Goal: Find specific page/section: Find specific page/section

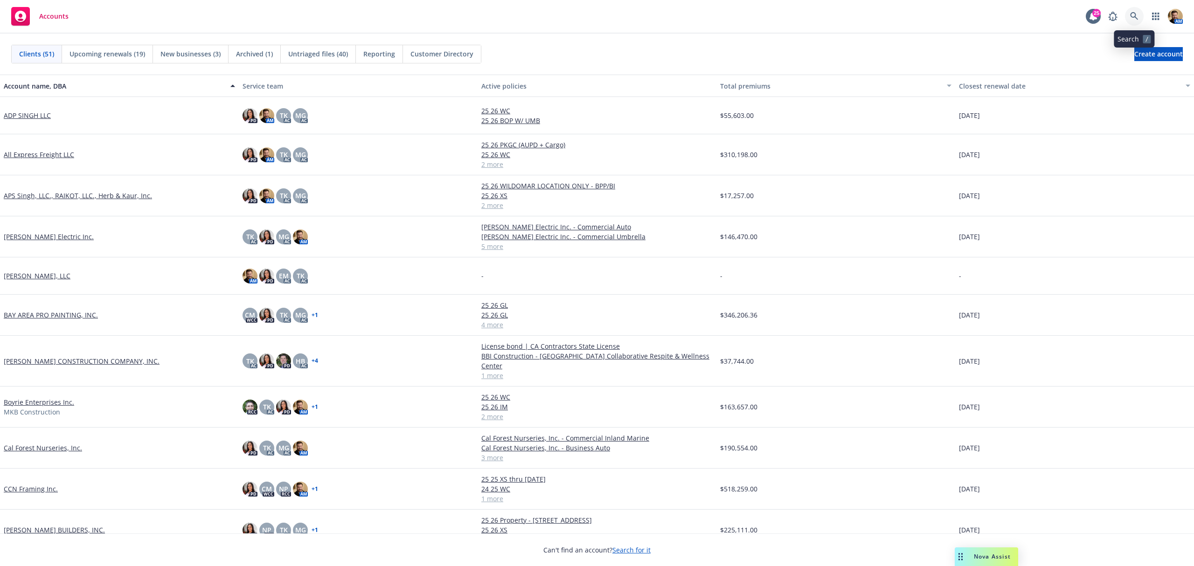
click at [1136, 15] on icon at bounding box center [1134, 16] width 8 height 8
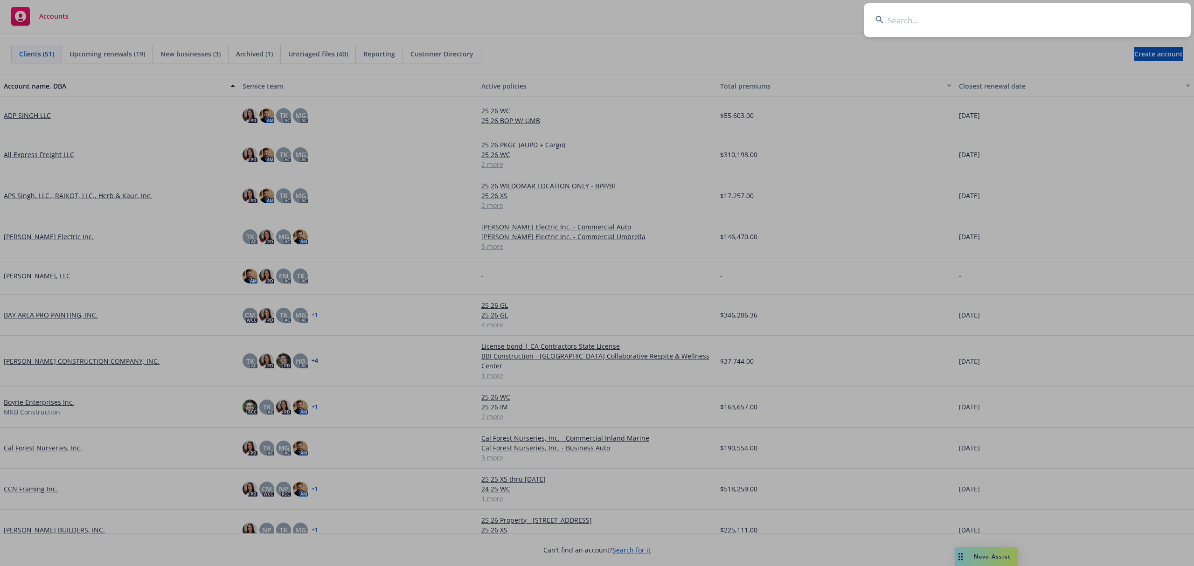
click at [1065, 17] on input at bounding box center [1027, 20] width 326 height 34
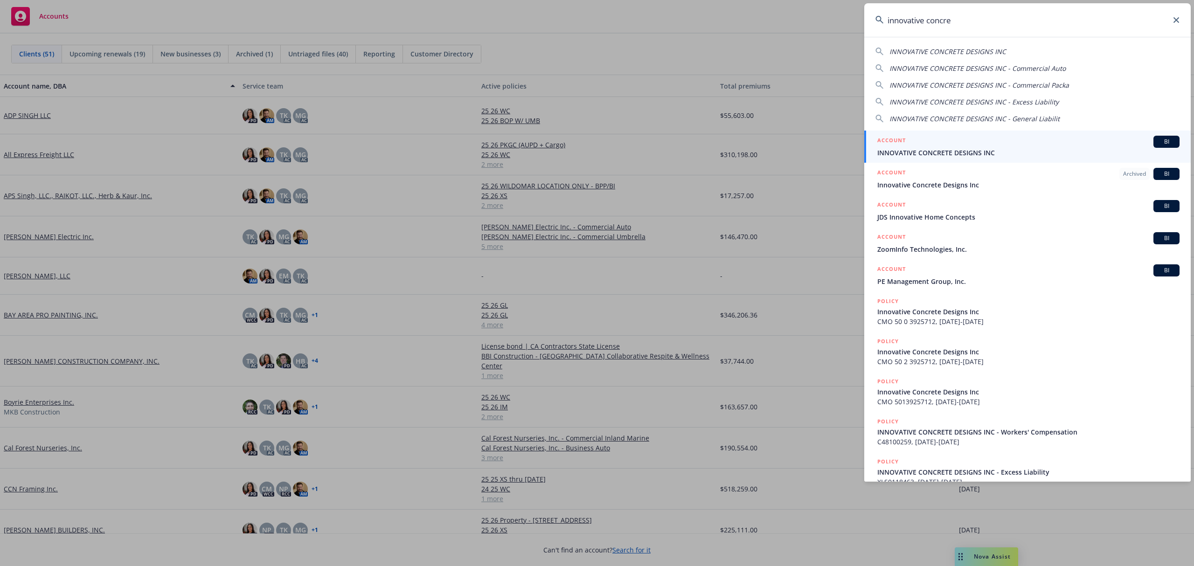
type input "innovative concre"
click at [936, 146] on div "ACCOUNT BI" at bounding box center [1028, 142] width 302 height 12
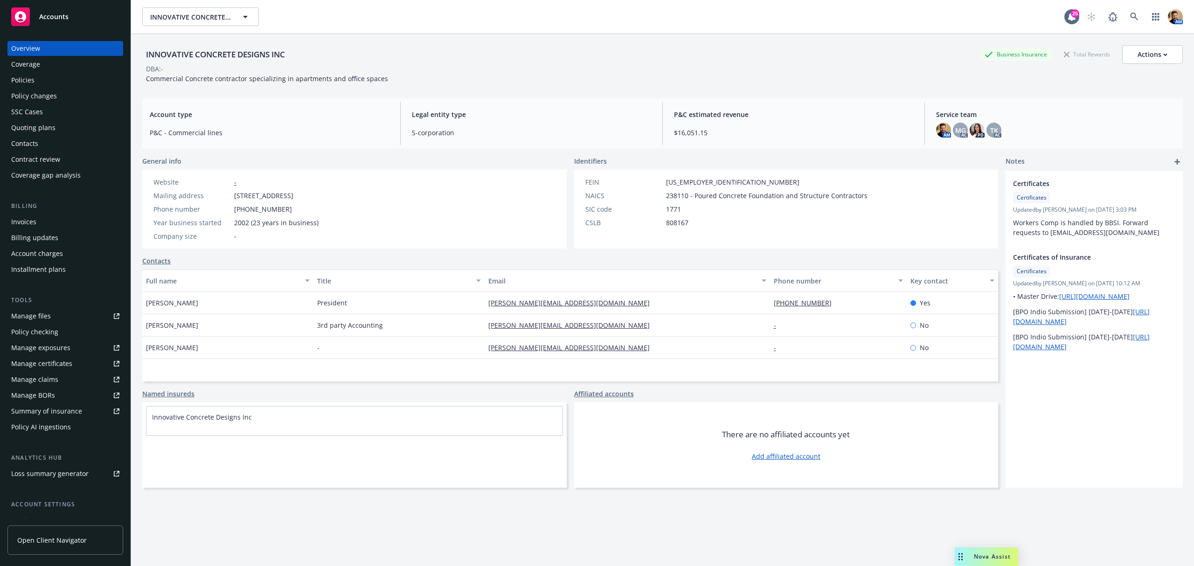
click at [36, 82] on div "Policies" at bounding box center [65, 80] width 108 height 15
